Goal: Task Accomplishment & Management: Complete application form

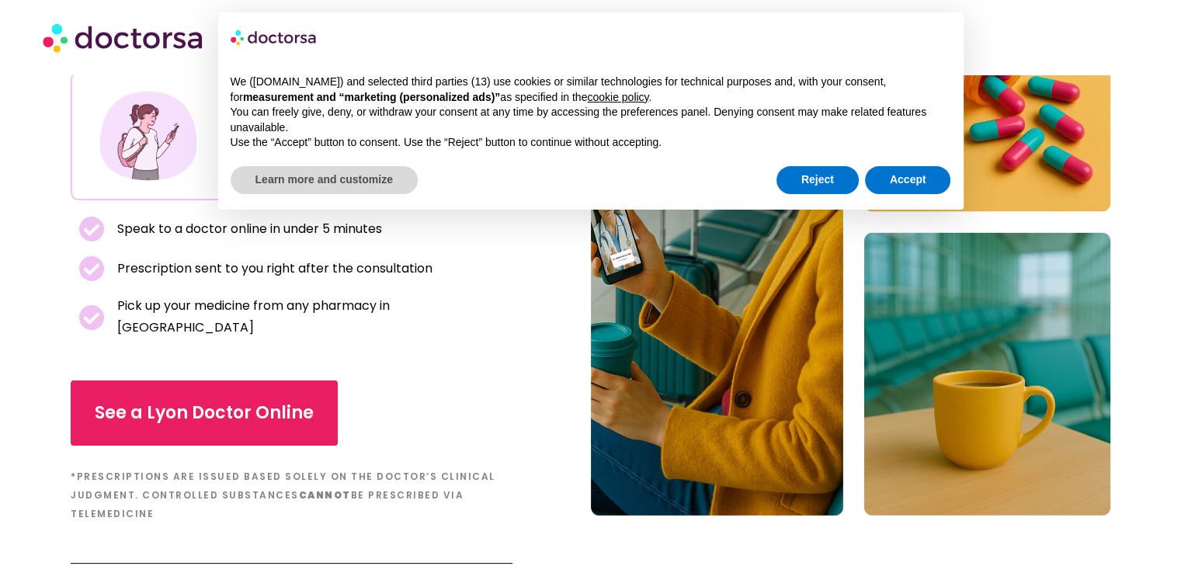
scroll to position [233, 0]
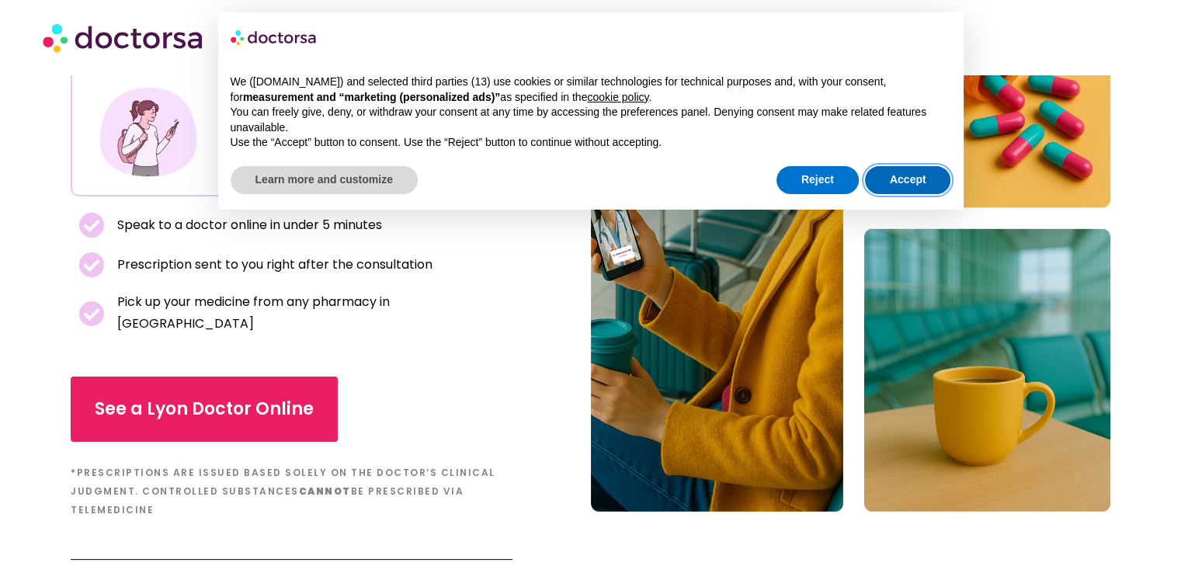
click at [911, 181] on button "Accept" at bounding box center [908, 180] width 86 height 28
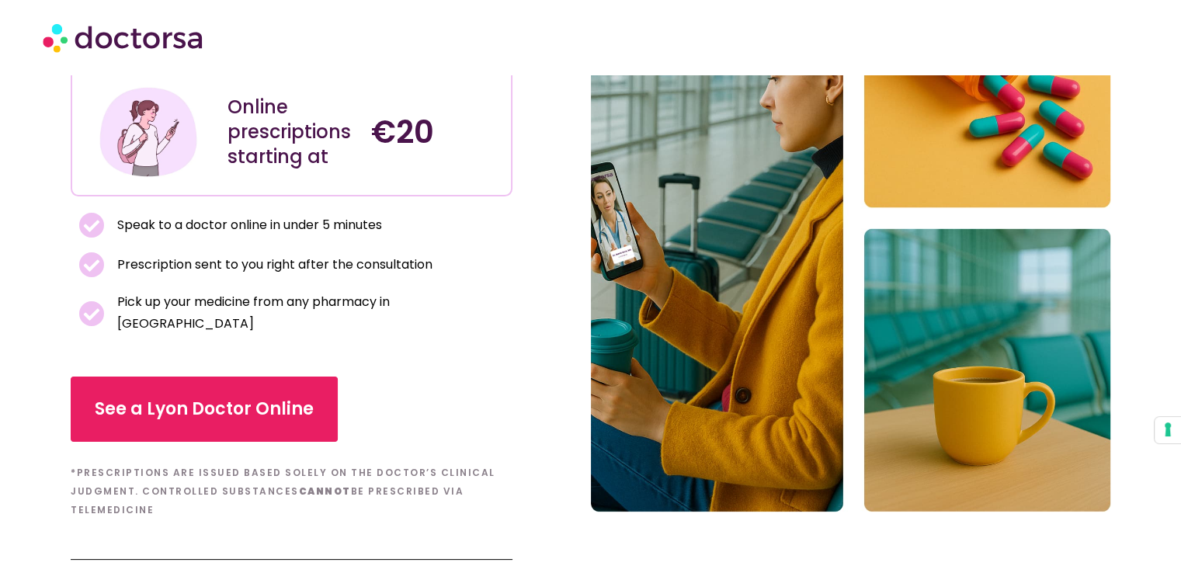
scroll to position [155, 0]
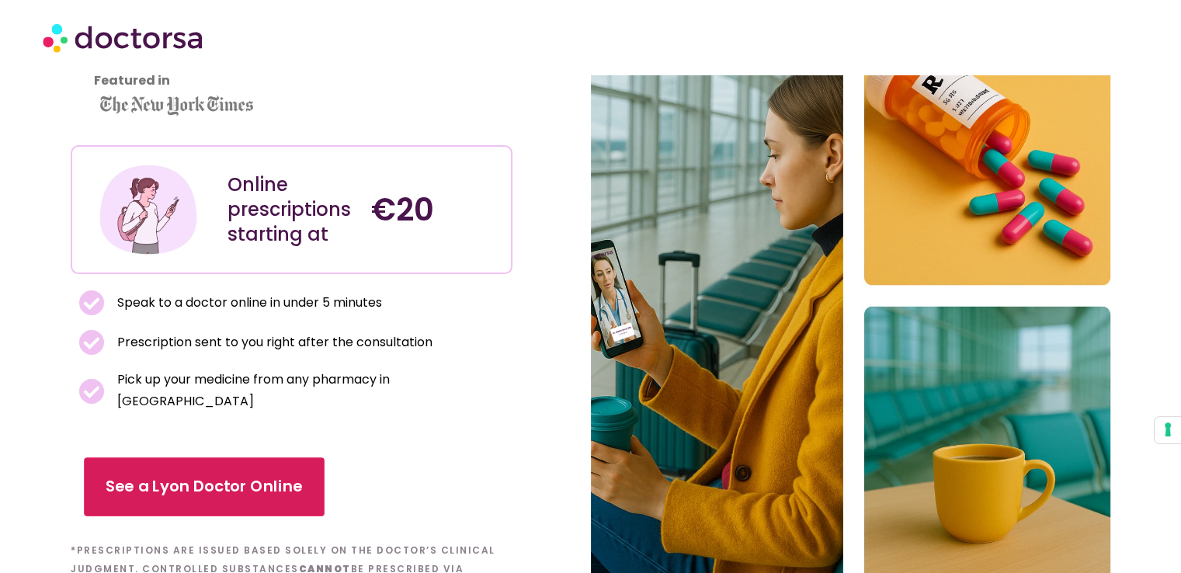
click at [202, 476] on span "See a Lyon Doctor Online" at bounding box center [204, 487] width 197 height 23
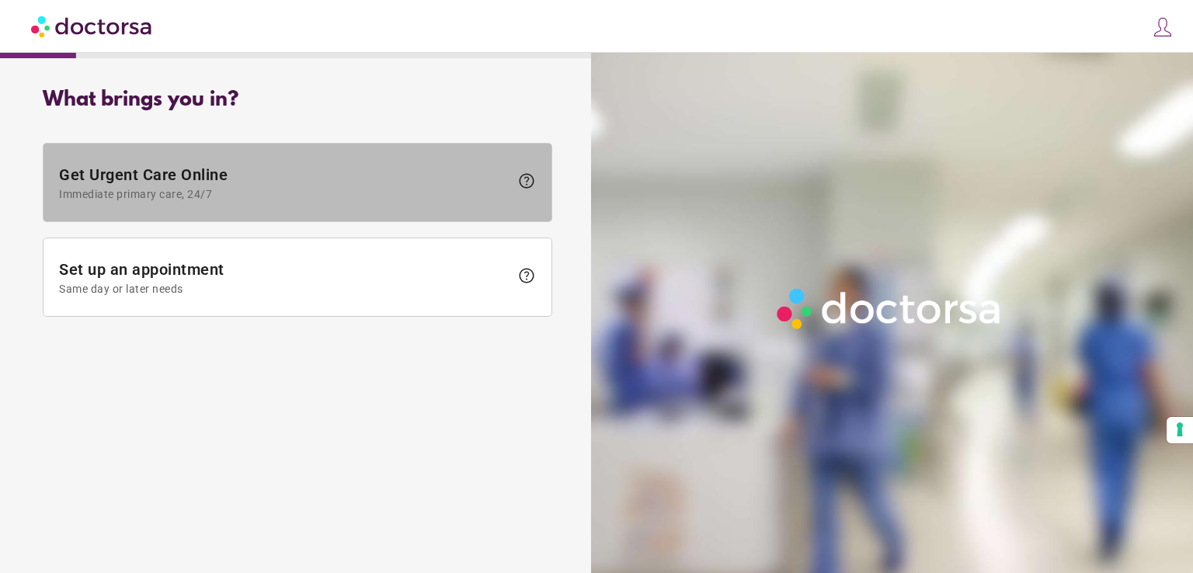
click at [226, 176] on span "Get Urgent Care Online Immediate primary care, 24/7" at bounding box center [284, 182] width 450 height 35
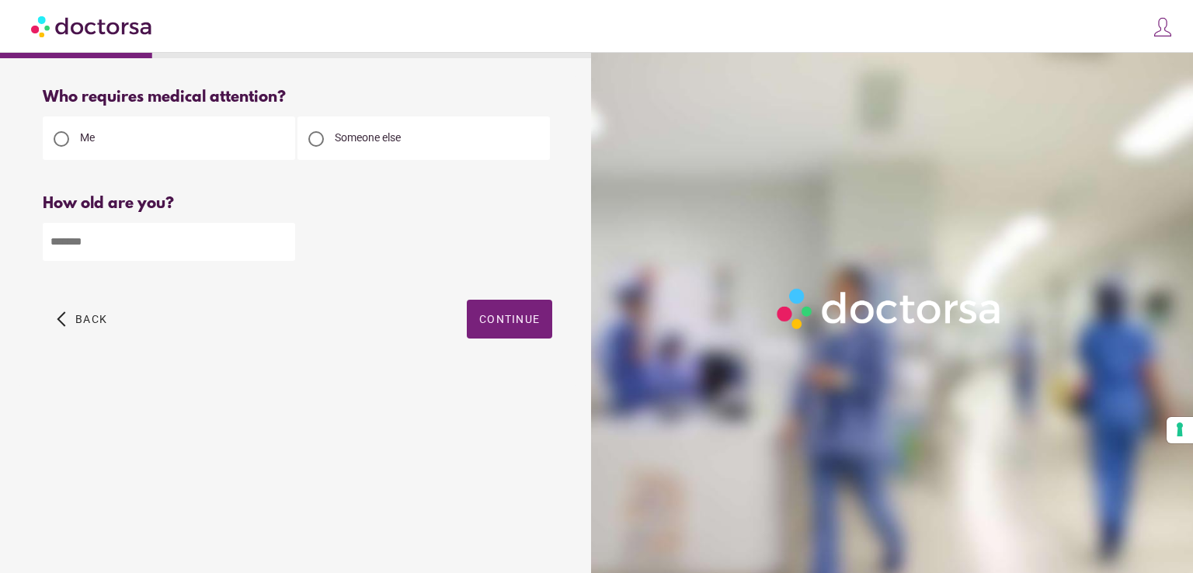
click at [144, 245] on input "number" at bounding box center [169, 242] width 252 height 38
type input "**"
click at [512, 314] on span "Continue" at bounding box center [509, 319] width 61 height 12
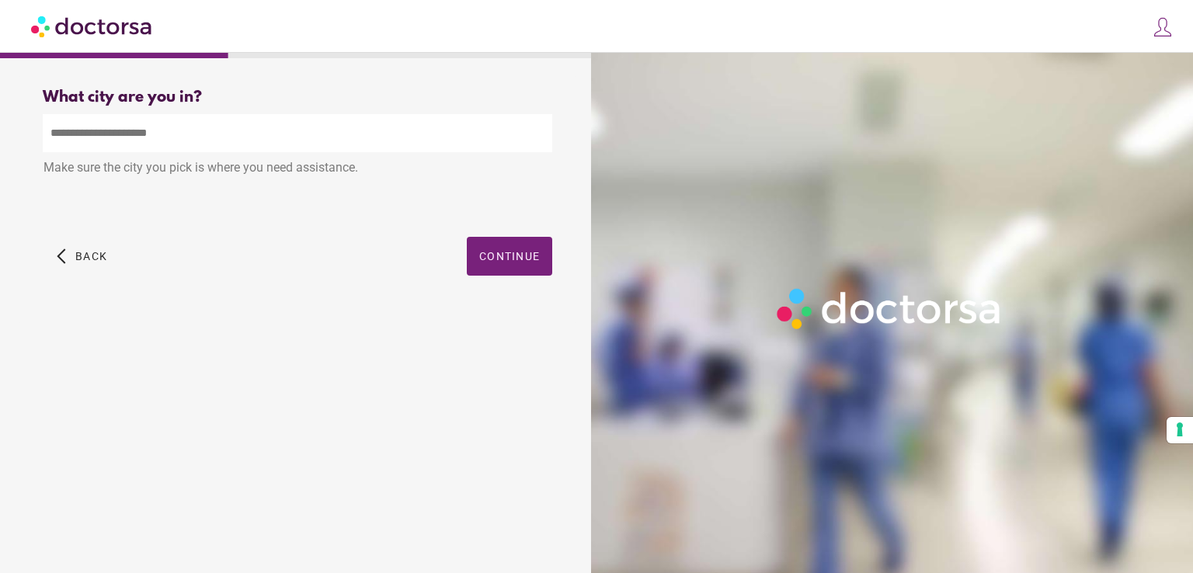
click at [179, 144] on input "text" at bounding box center [297, 133] width 509 height 38
click at [422, 327] on div "What brings you in? Get Urgent Care Online Immediate primary care, 24/7 help Se…" at bounding box center [297, 306] width 579 height 461
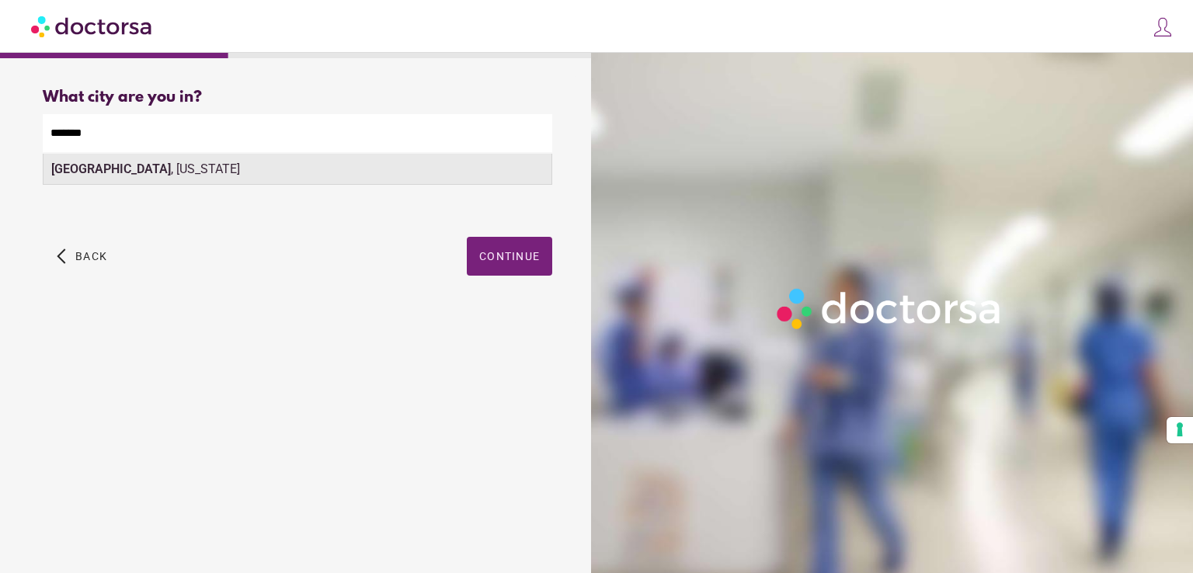
click at [127, 165] on div "[GEOGRAPHIC_DATA] , [US_STATE]" at bounding box center [297, 169] width 508 height 31
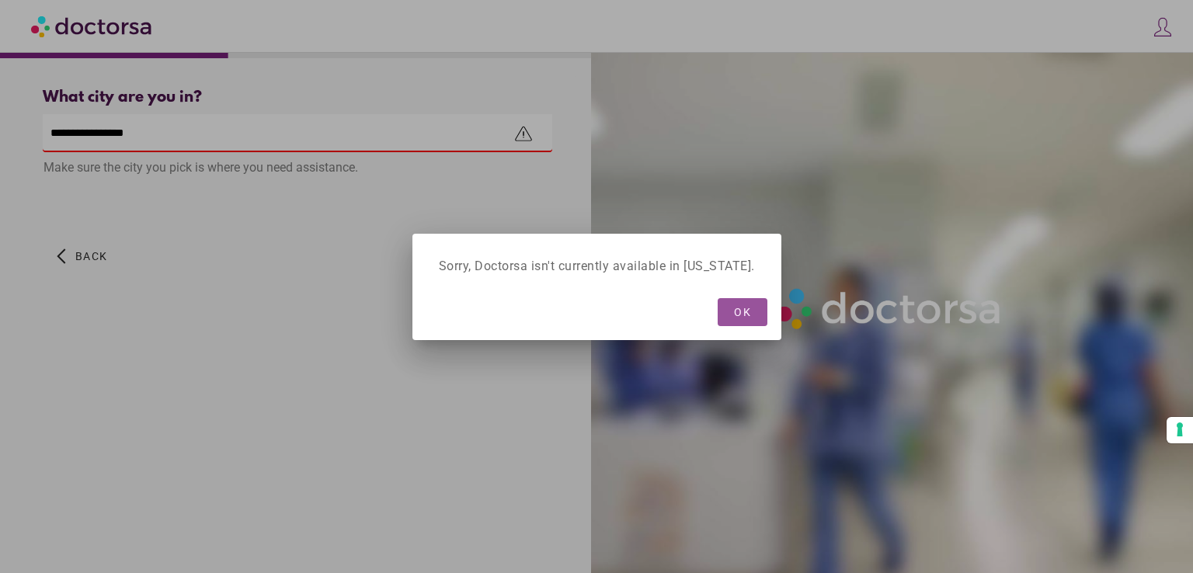
click at [737, 313] on span "OK" at bounding box center [742, 312] width 17 height 12
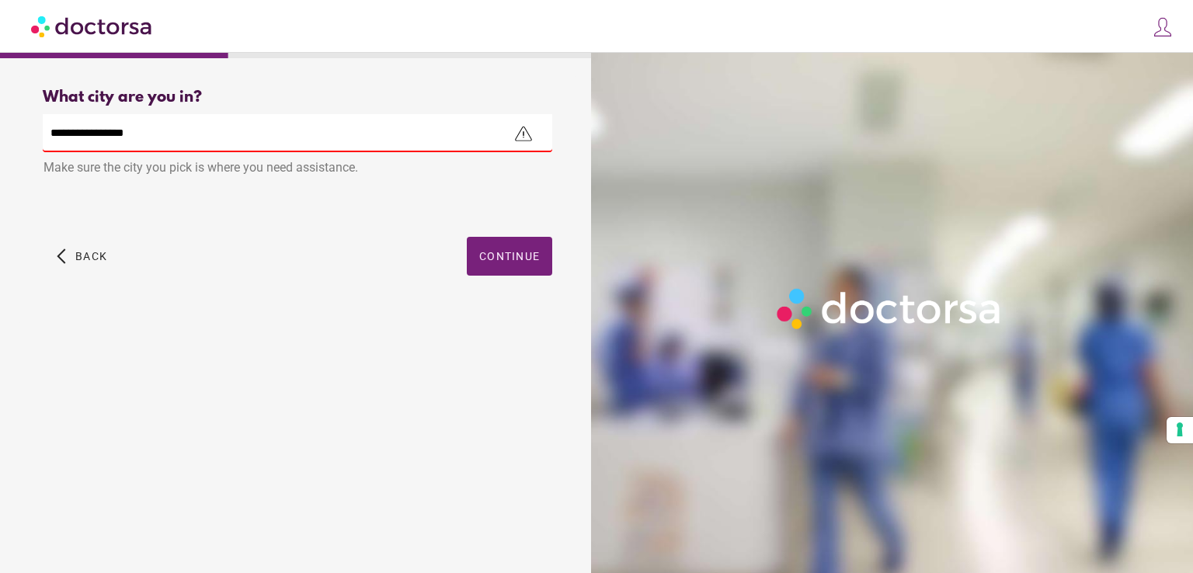
drag, startPoint x: 175, startPoint y: 130, endPoint x: 0, endPoint y: 106, distance: 177.0
click at [0, 108] on div "What brings you in? Get Urgent Care Online Immediate primary care, 24/7 help Se…" at bounding box center [596, 268] width 1193 height 537
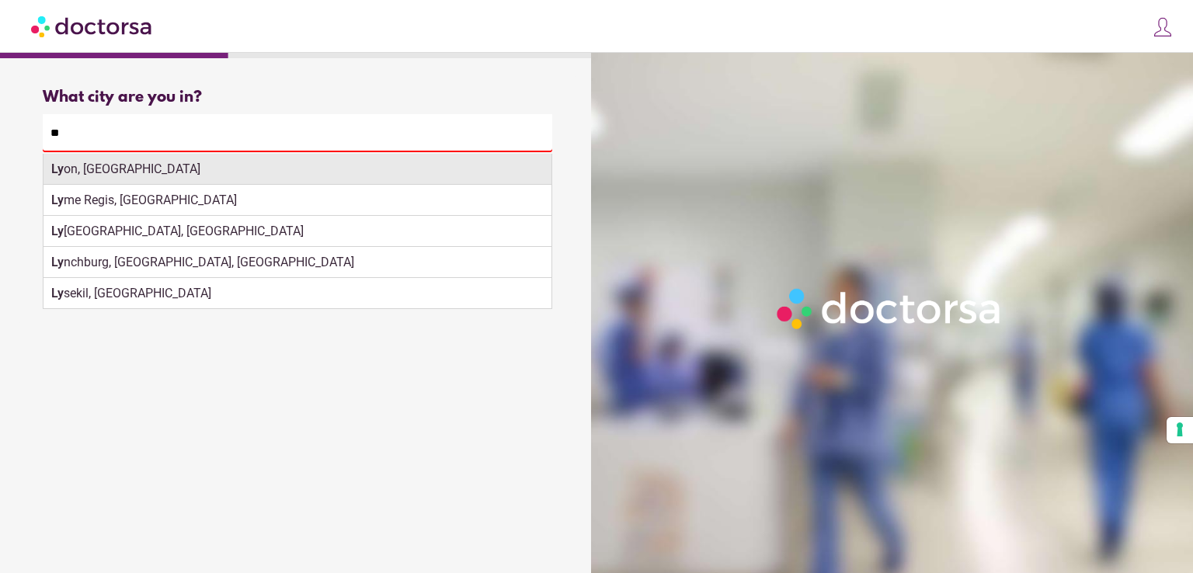
click at [106, 162] on div "Ly on, [GEOGRAPHIC_DATA]" at bounding box center [297, 169] width 508 height 31
type input "**********"
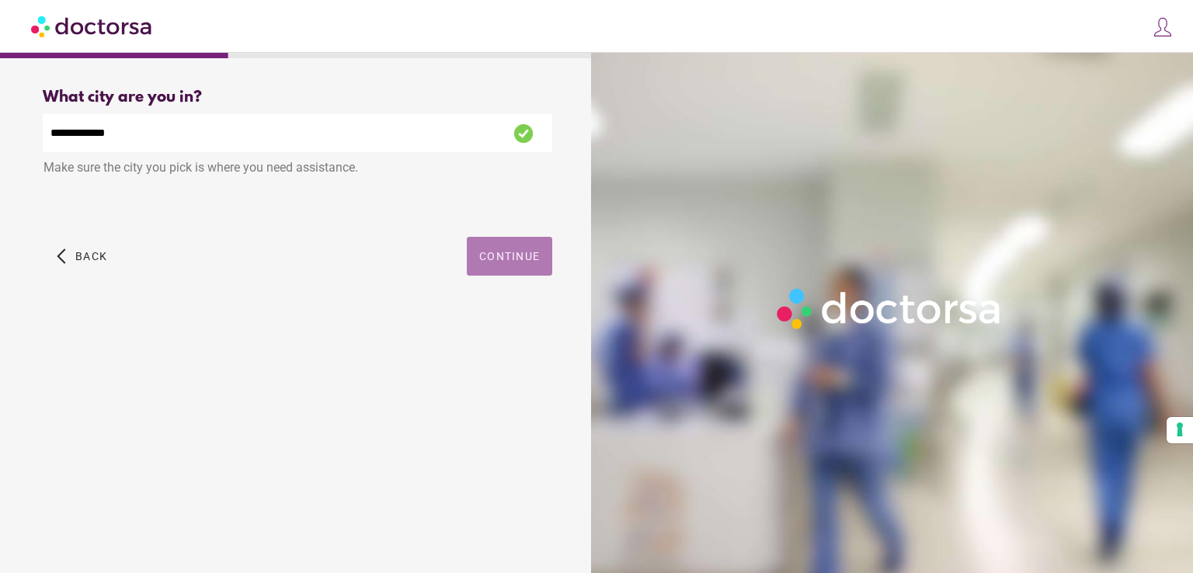
click at [504, 262] on span "Continue" at bounding box center [509, 256] width 61 height 12
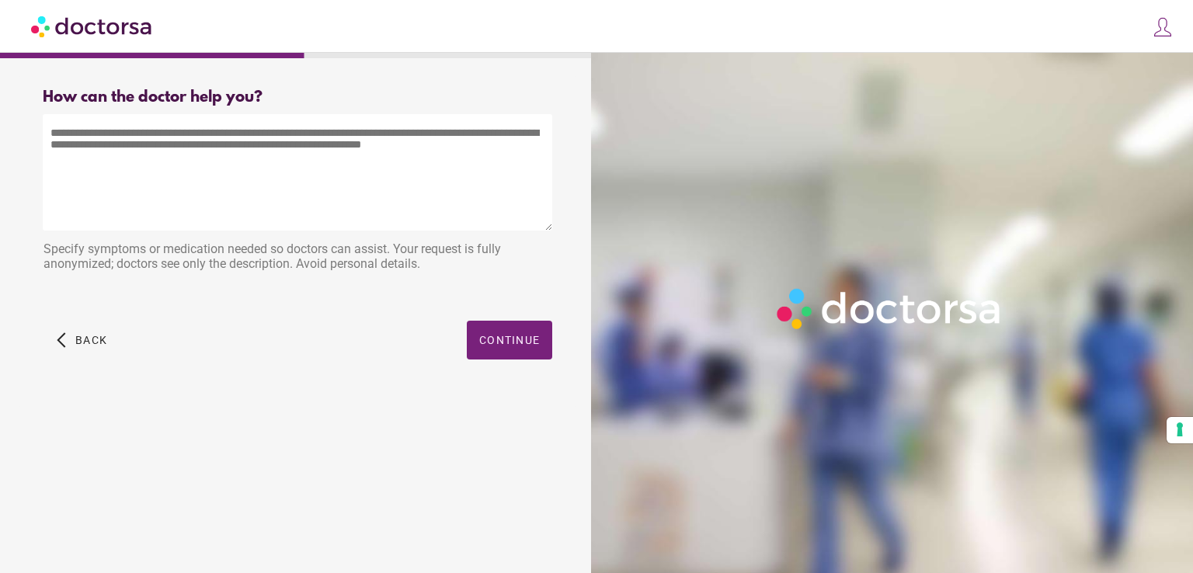
click at [134, 144] on textarea at bounding box center [297, 172] width 509 height 116
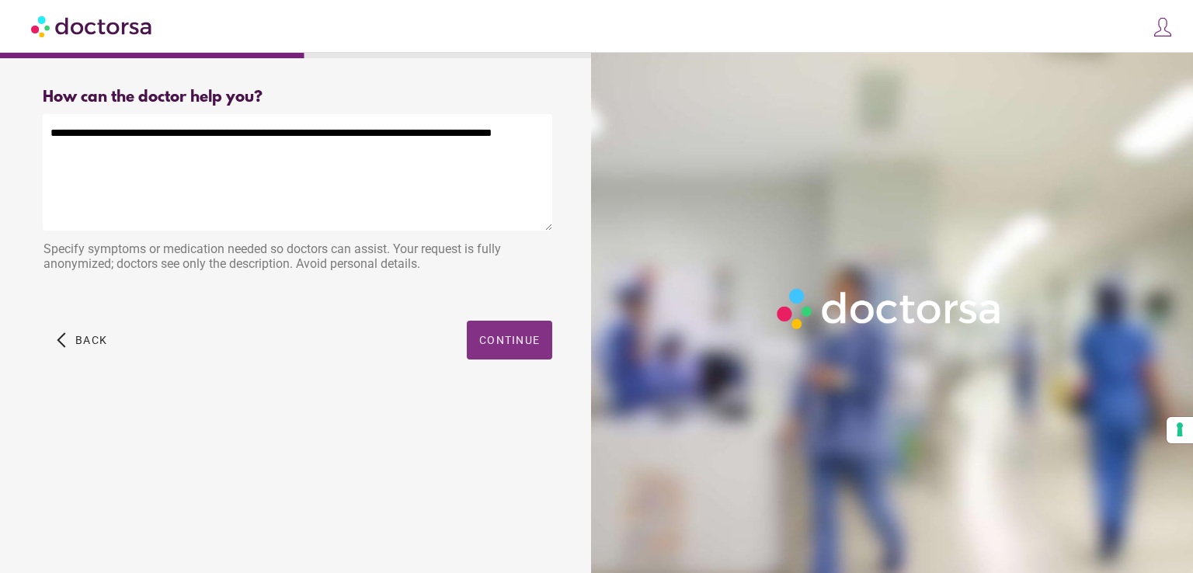
type textarea "**********"
click at [509, 346] on span "Continue" at bounding box center [509, 340] width 61 height 12
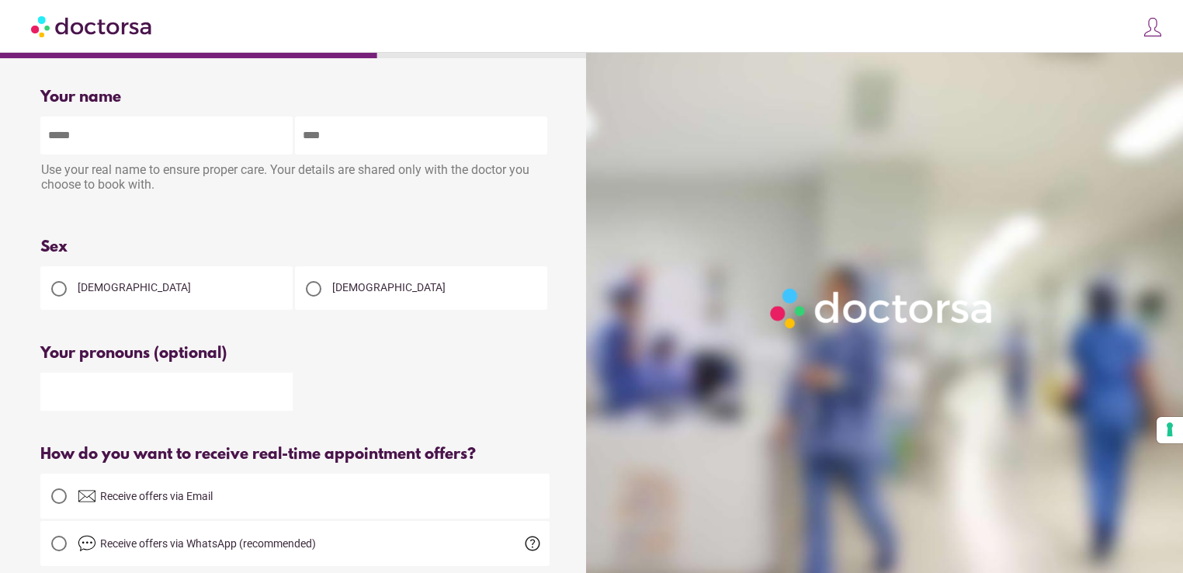
click at [224, 139] on input "text" at bounding box center [166, 135] width 252 height 38
type input "****"
type input "**********"
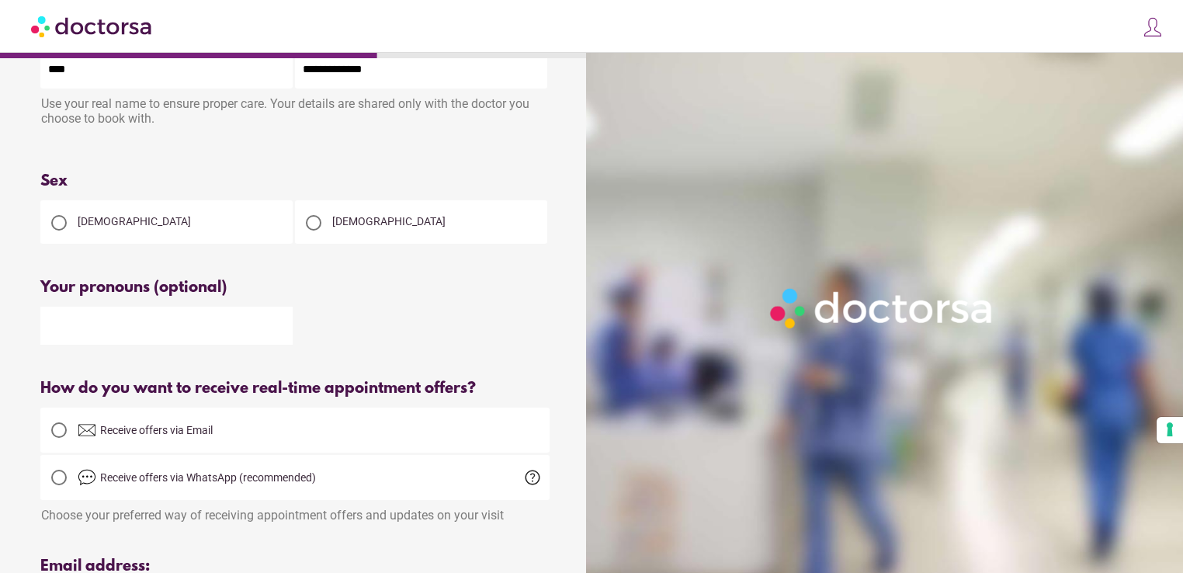
scroll to position [155, 0]
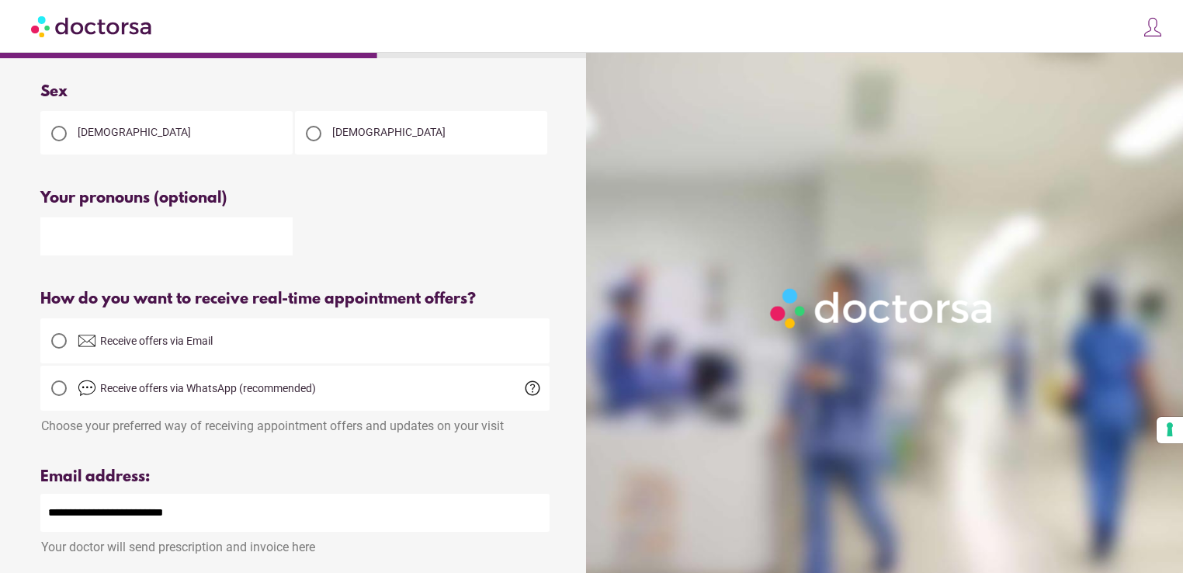
click at [79, 148] on div "[DEMOGRAPHIC_DATA]" at bounding box center [166, 132] width 252 height 43
click at [83, 138] on span "[DEMOGRAPHIC_DATA]" at bounding box center [134, 132] width 113 height 12
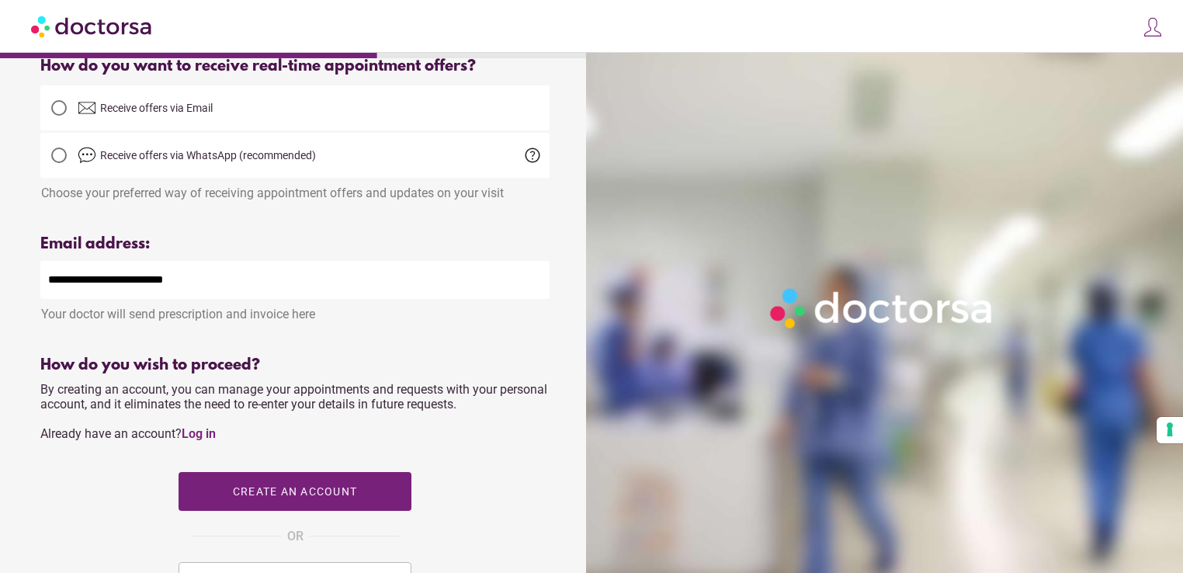
scroll to position [466, 0]
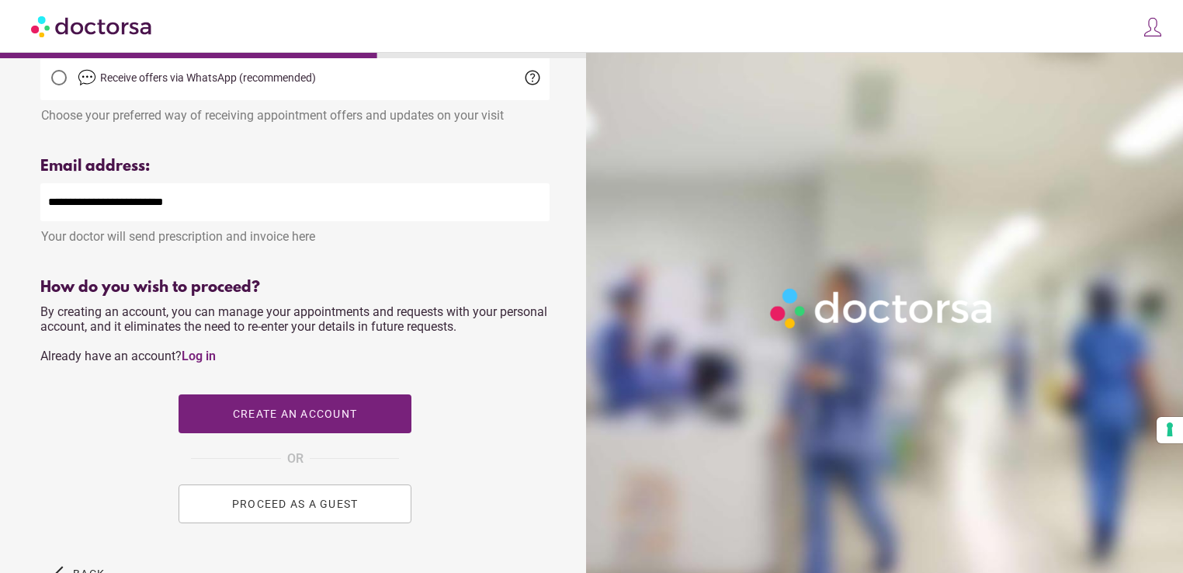
drag, startPoint x: 205, startPoint y: 203, endPoint x: 0, endPoint y: 168, distance: 208.0
click at [0, 168] on div "What brings you in? Get Urgent Care Online Immediate primary care, 24/7 help Se…" at bounding box center [591, 106] width 1183 height 1145
click at [9, 200] on div "**********" at bounding box center [295, 125] width 575 height 1030
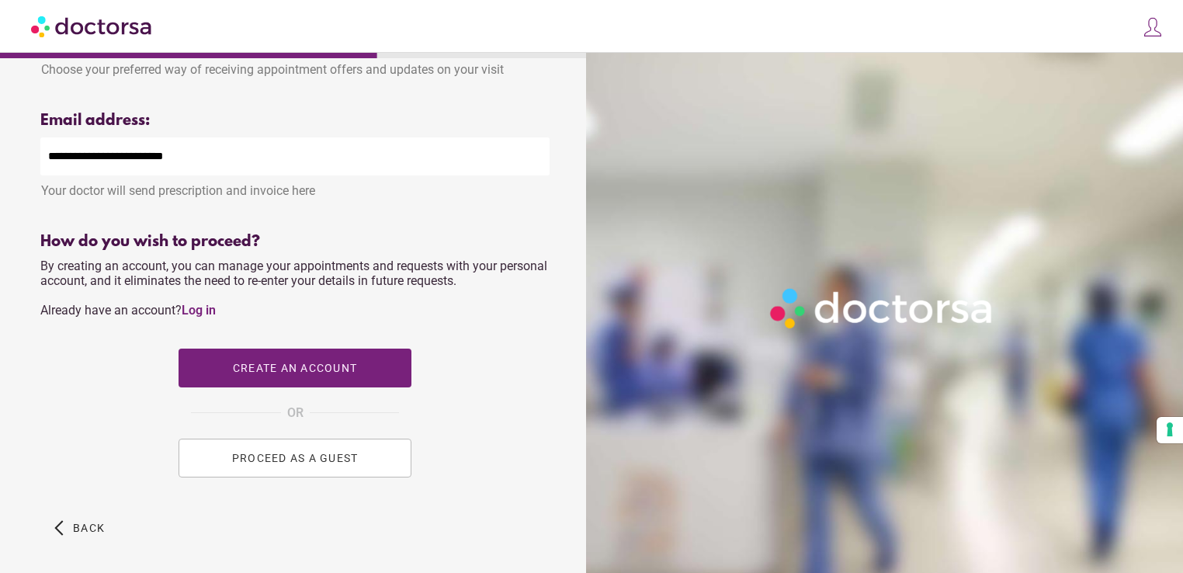
scroll to position [581, 0]
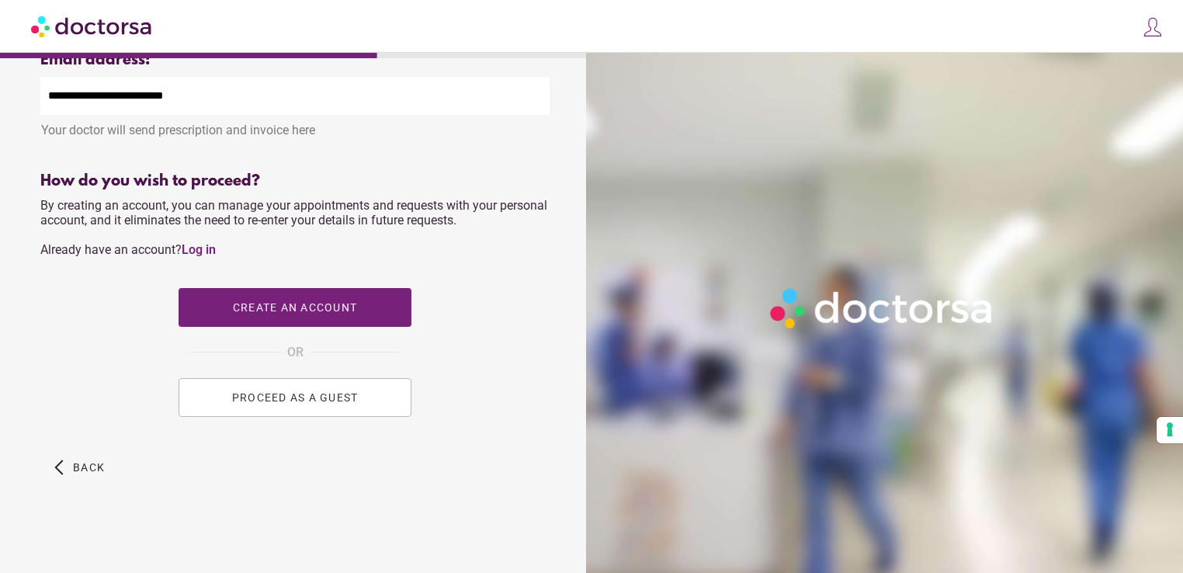
click at [314, 393] on span "PROCEED AS A GUEST" at bounding box center [295, 397] width 127 height 12
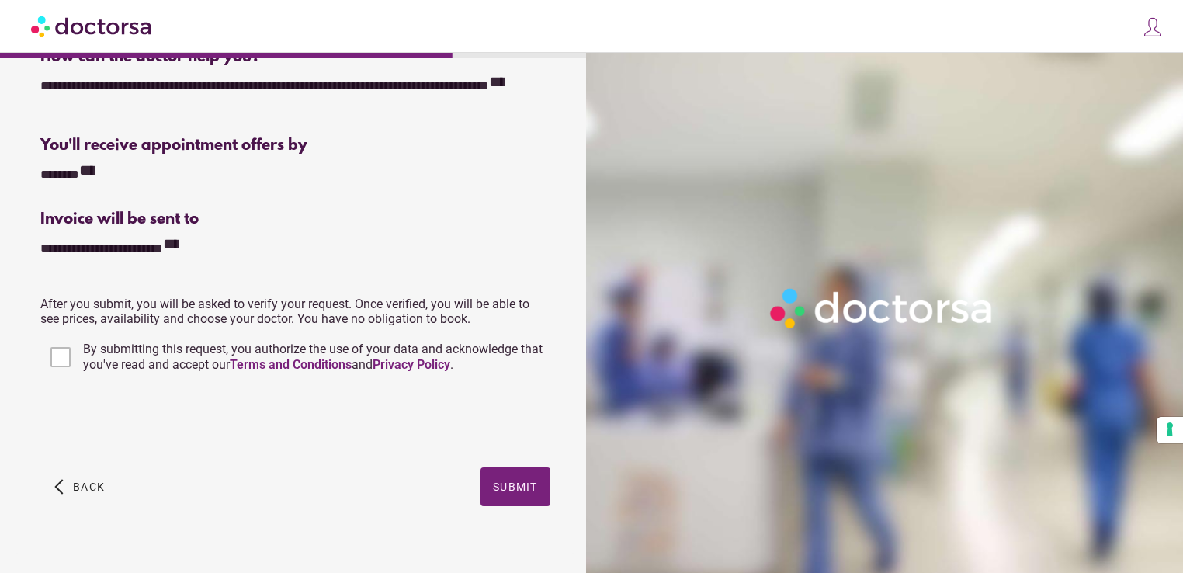
scroll to position [332, 0]
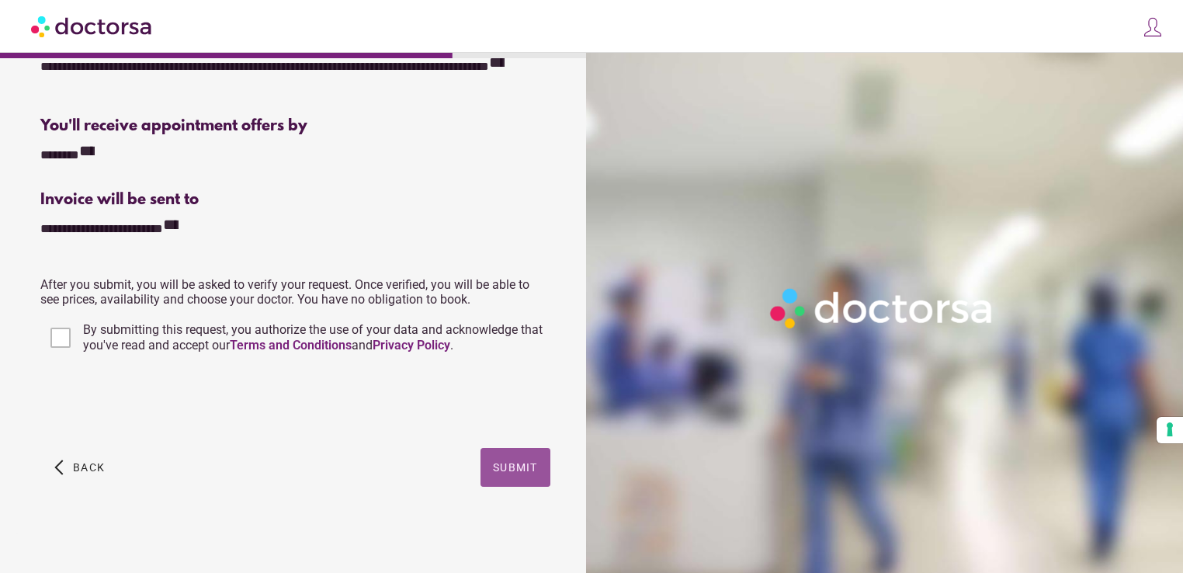
click at [514, 467] on span "Submit" at bounding box center [515, 467] width 45 height 12
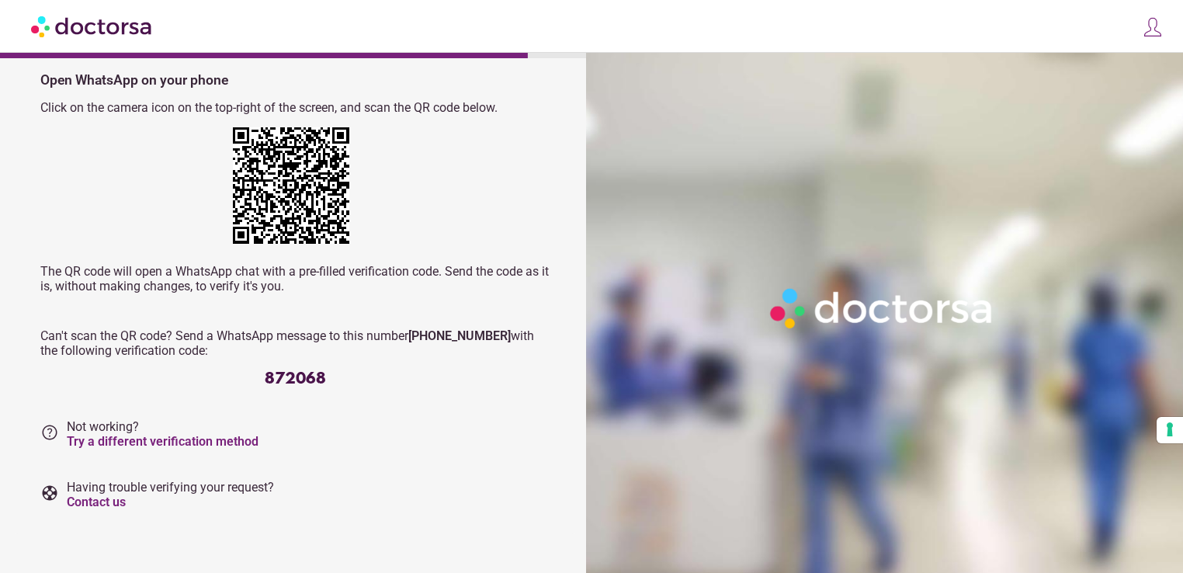
scroll to position [78, 0]
